Goal: Task Accomplishment & Management: Manage account settings

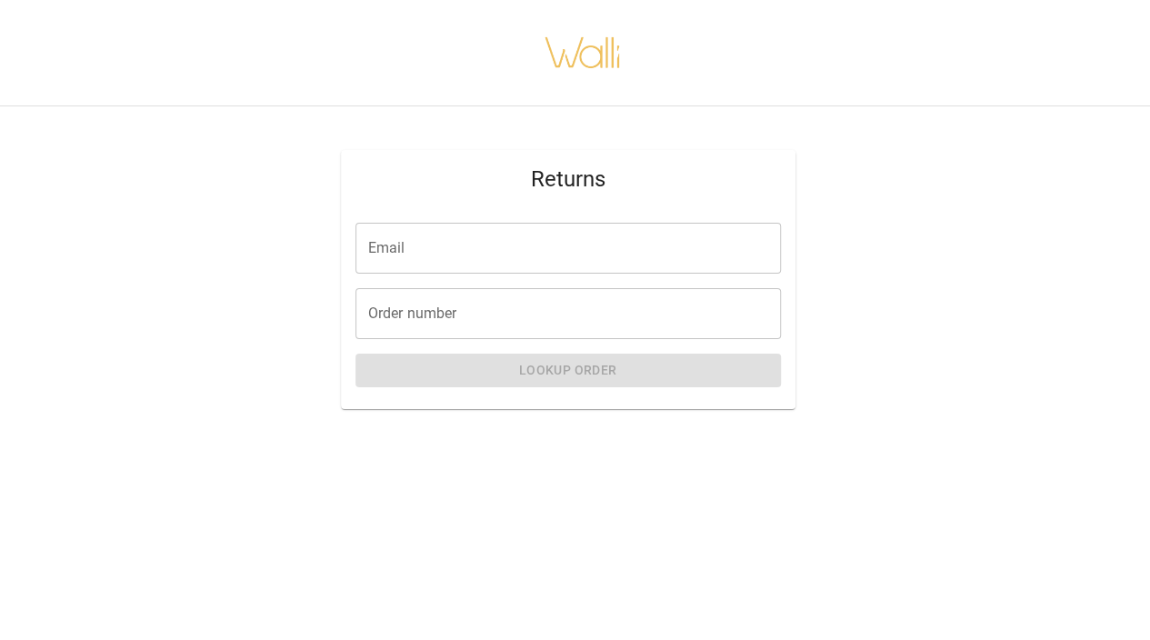
click at [419, 244] on input "Email" at bounding box center [567, 248] width 425 height 51
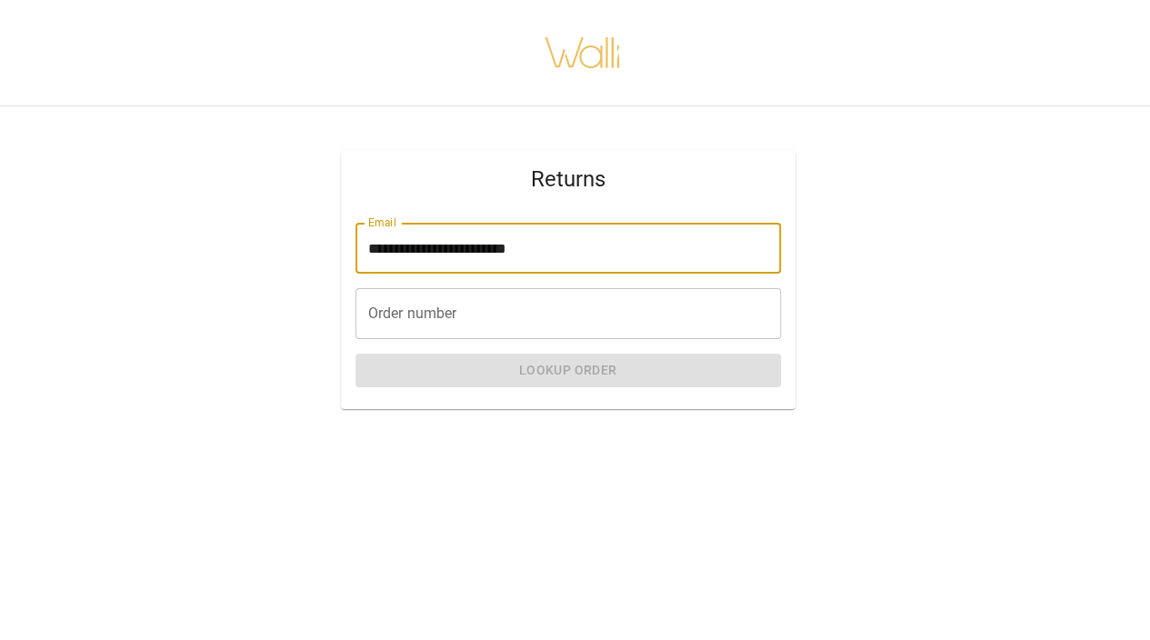
type input "**********"
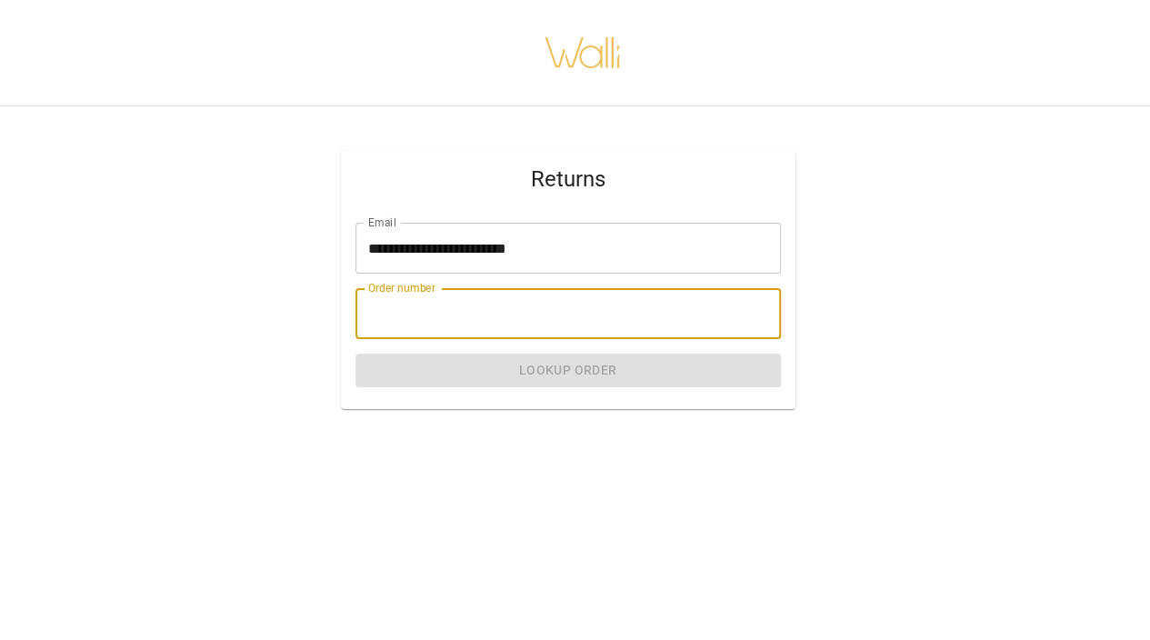
click at [413, 316] on input "Order number" at bounding box center [567, 313] width 425 height 51
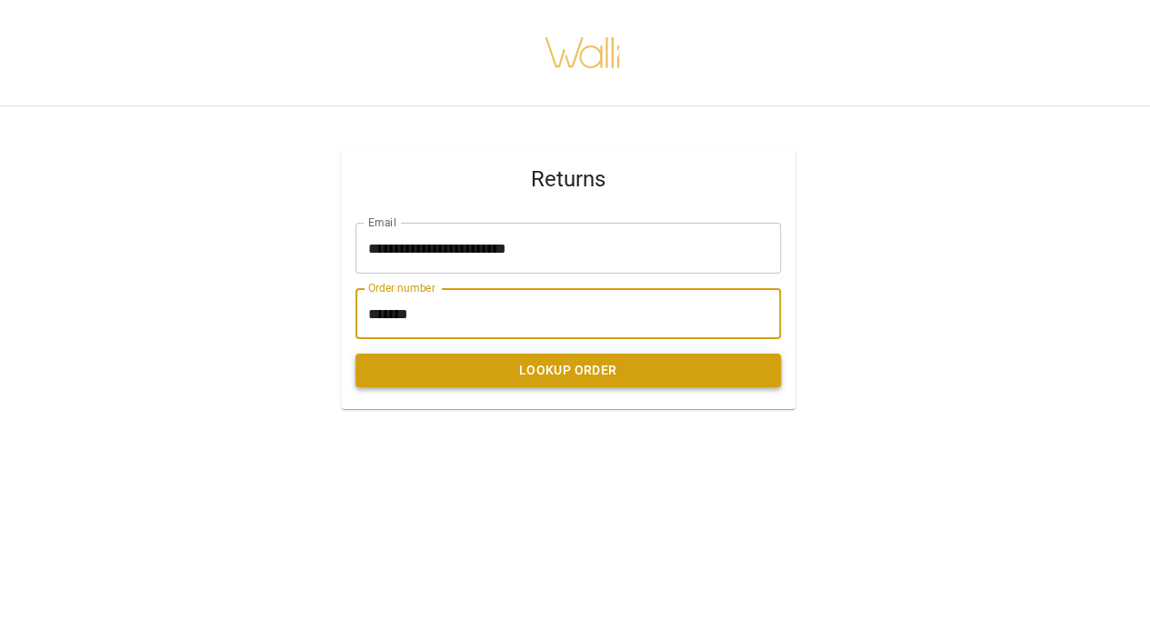
type input "*******"
click at [576, 366] on button "Lookup Order" at bounding box center [567, 371] width 425 height 34
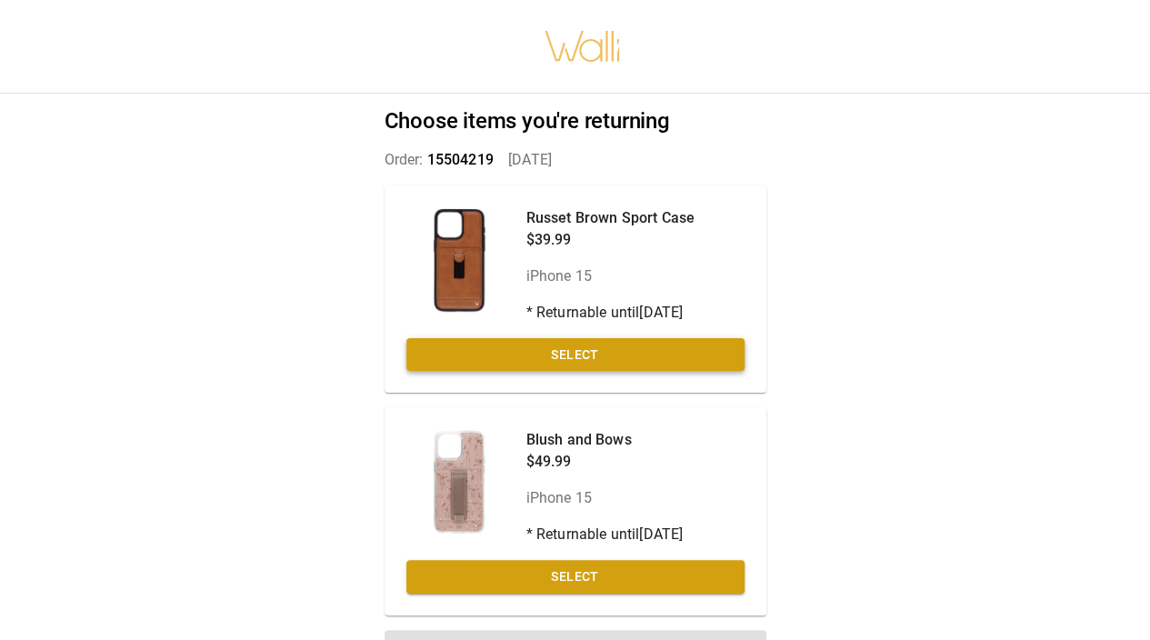
click at [587, 344] on button "Select" at bounding box center [575, 355] width 338 height 34
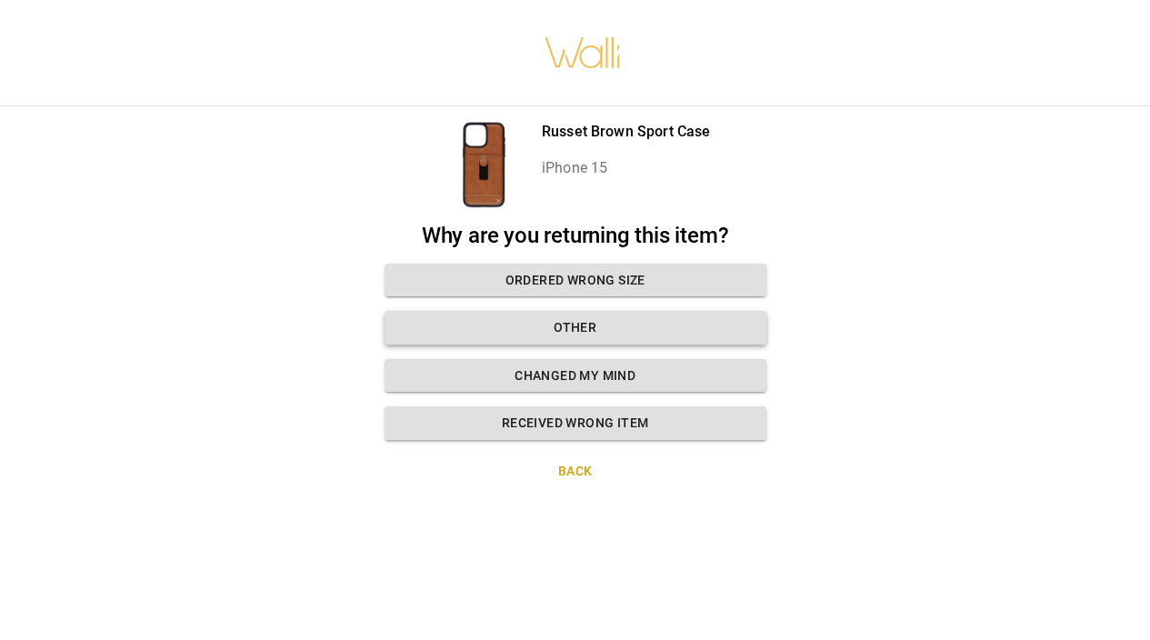
click at [580, 315] on button "Other" at bounding box center [575, 328] width 382 height 34
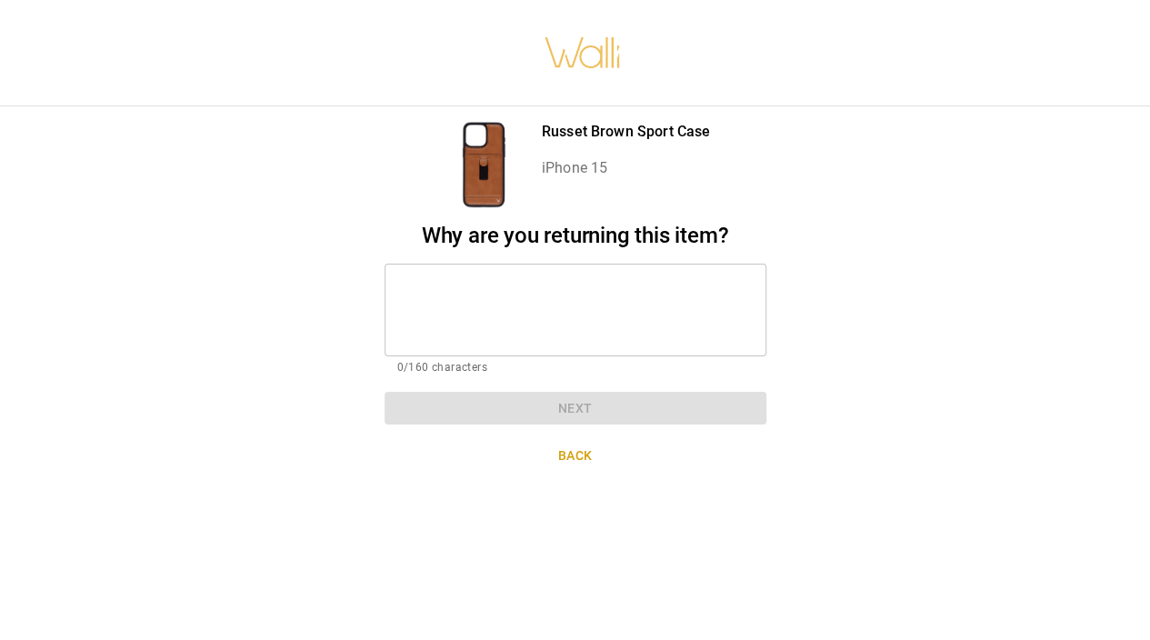
click at [433, 283] on textarea at bounding box center [575, 309] width 356 height 63
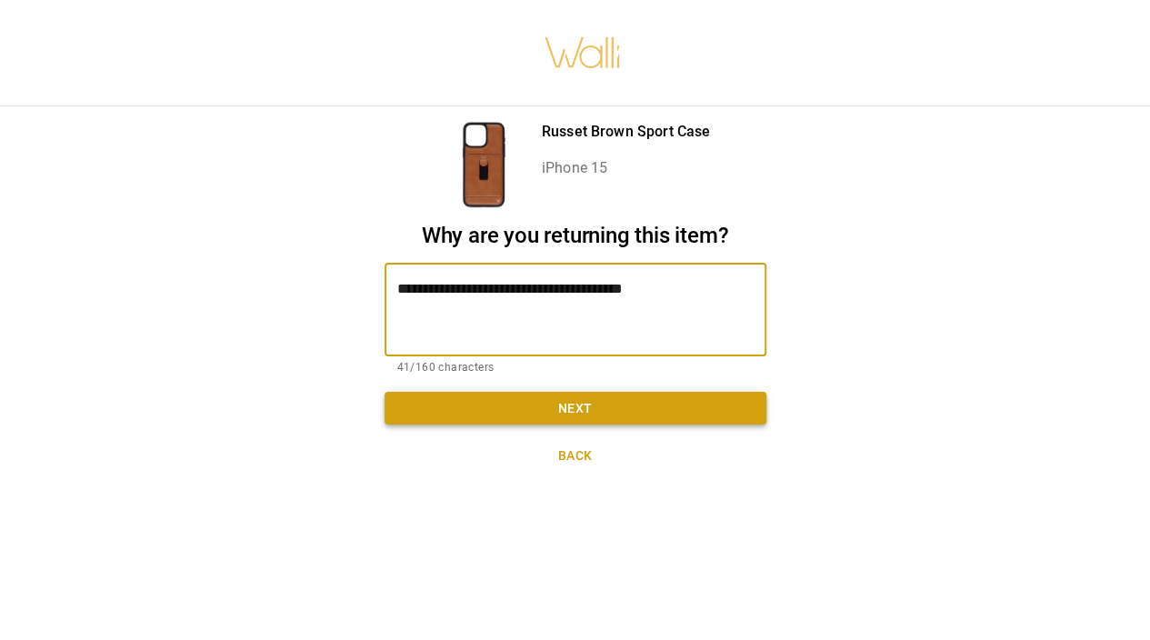
type textarea "**********"
click at [574, 399] on button "Next" at bounding box center [575, 409] width 382 height 34
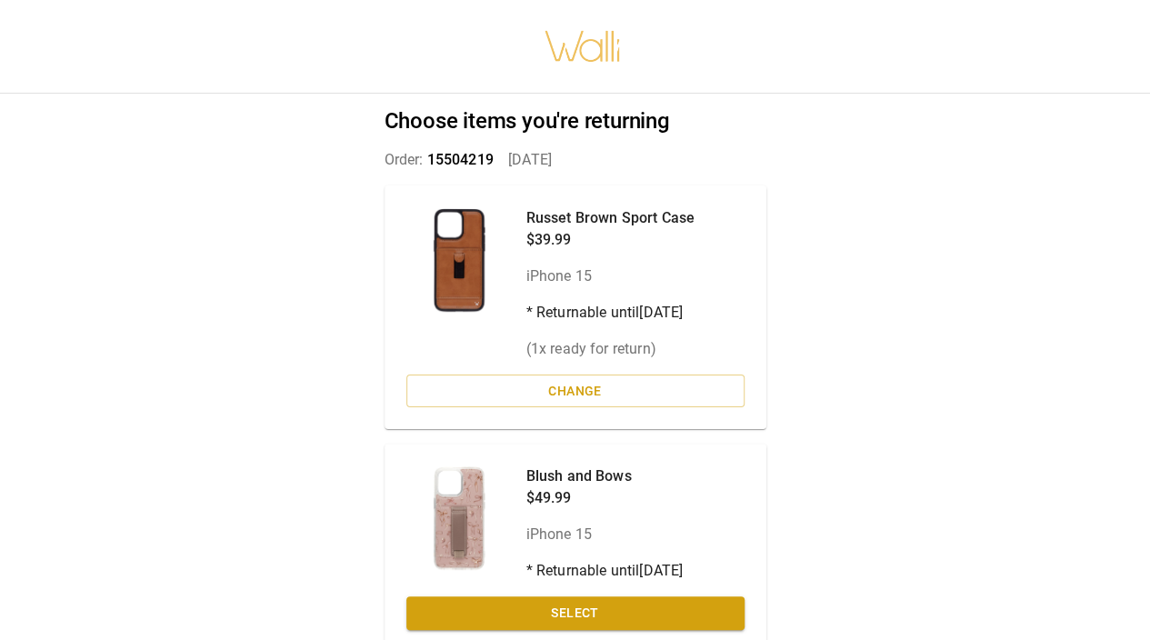
scroll to position [80, 0]
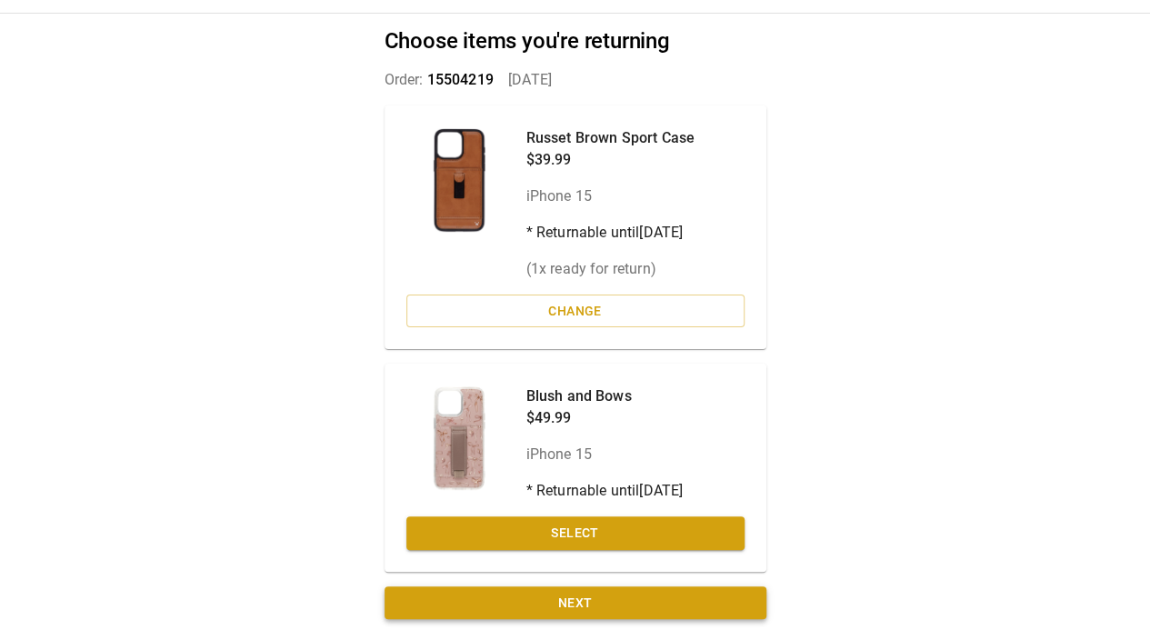
click at [580, 589] on button "Next" at bounding box center [575, 603] width 382 height 34
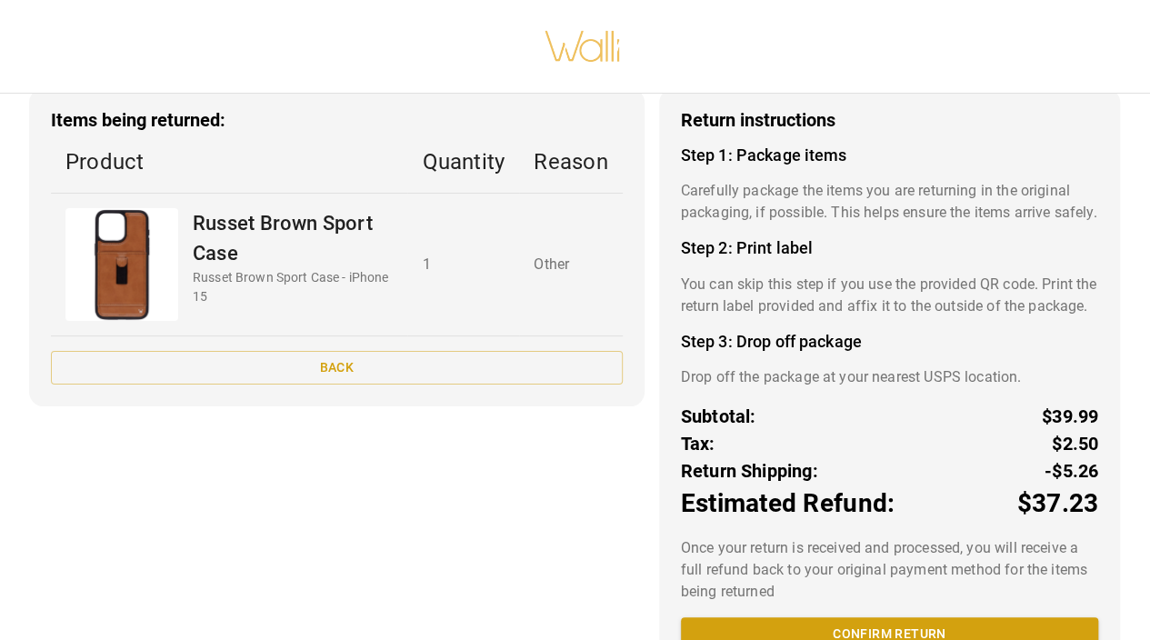
scroll to position [165, 0]
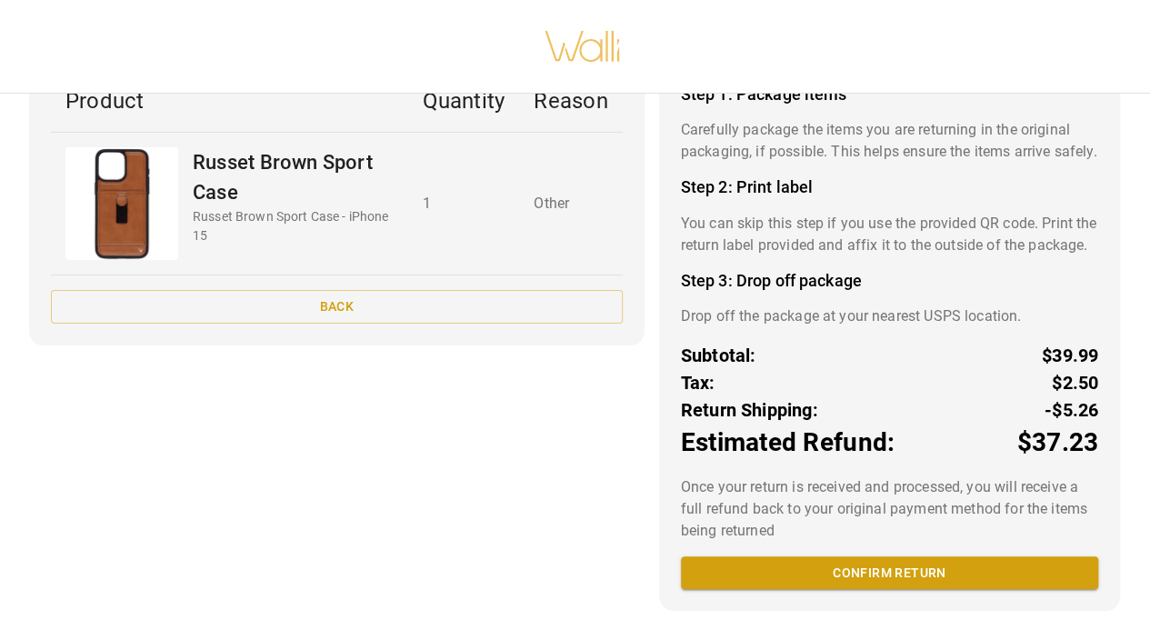
click at [889, 578] on button "Confirm return" at bounding box center [889, 573] width 417 height 34
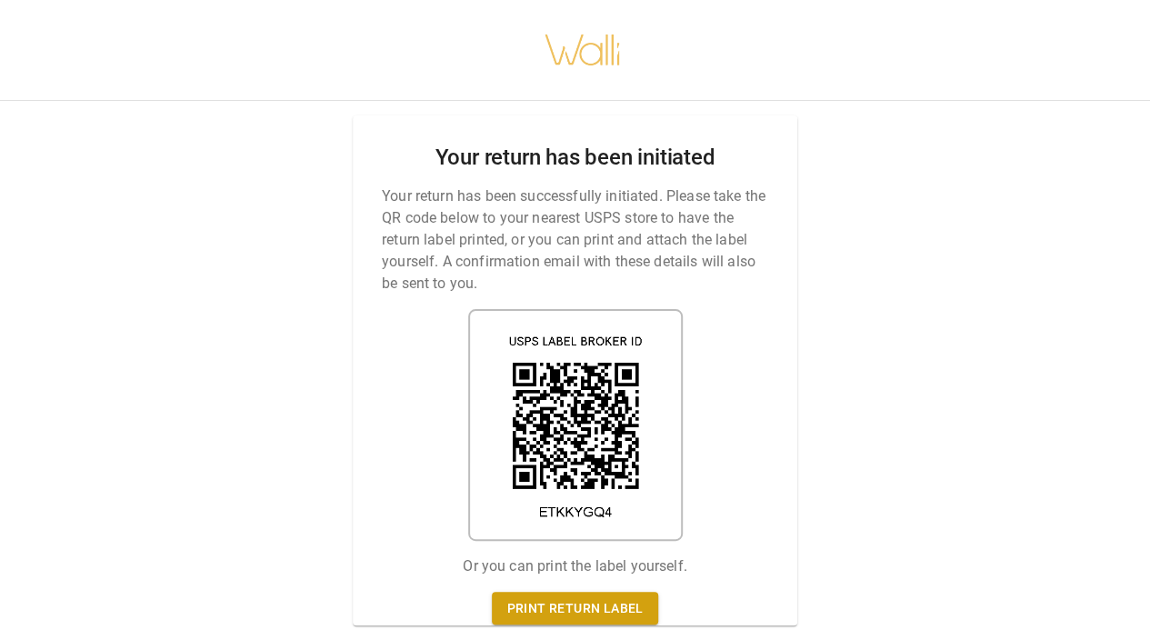
scroll to position [14, 0]
click at [565, 592] on link "Print return label" at bounding box center [574, 609] width 165 height 34
click at [600, 592] on link "Print return label" at bounding box center [574, 609] width 165 height 34
